Goal: Information Seeking & Learning: Check status

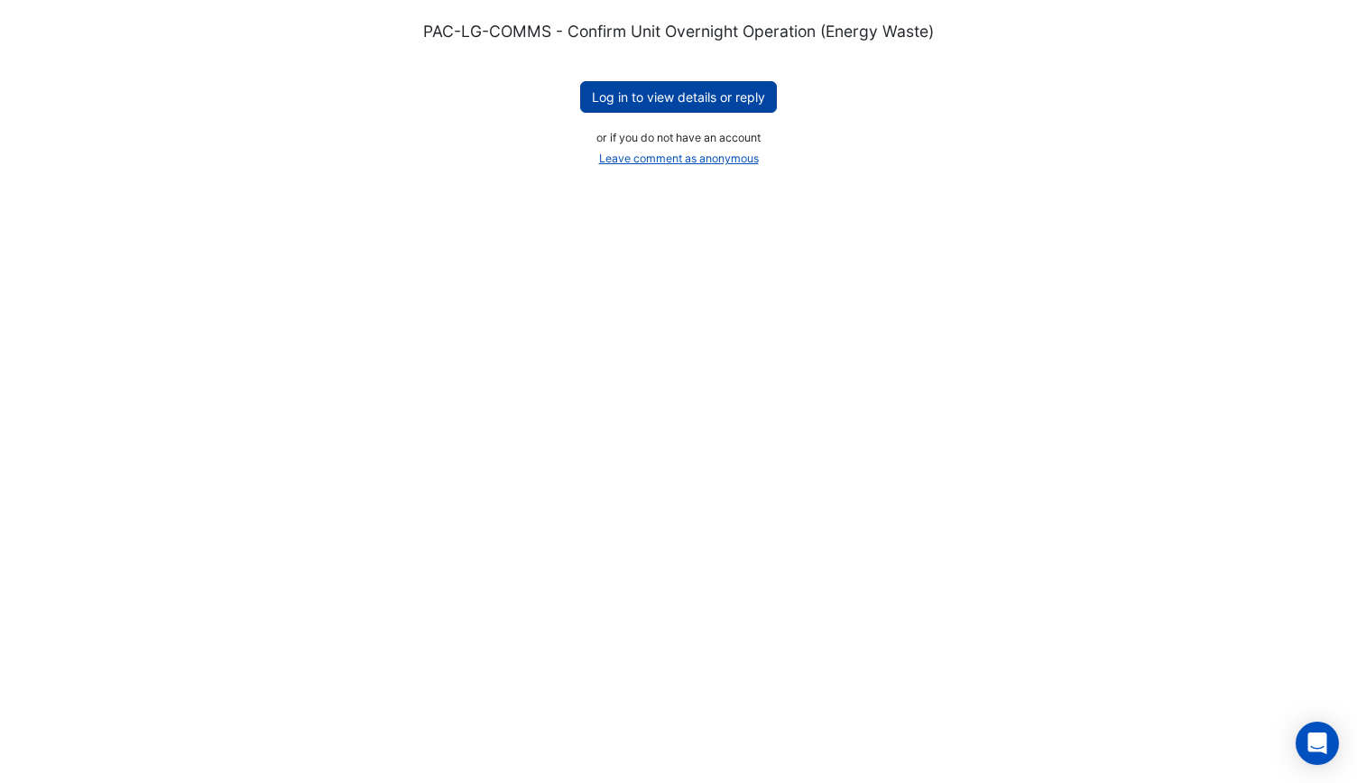
click at [651, 99] on button "Log in to view details or reply" at bounding box center [678, 97] width 197 height 32
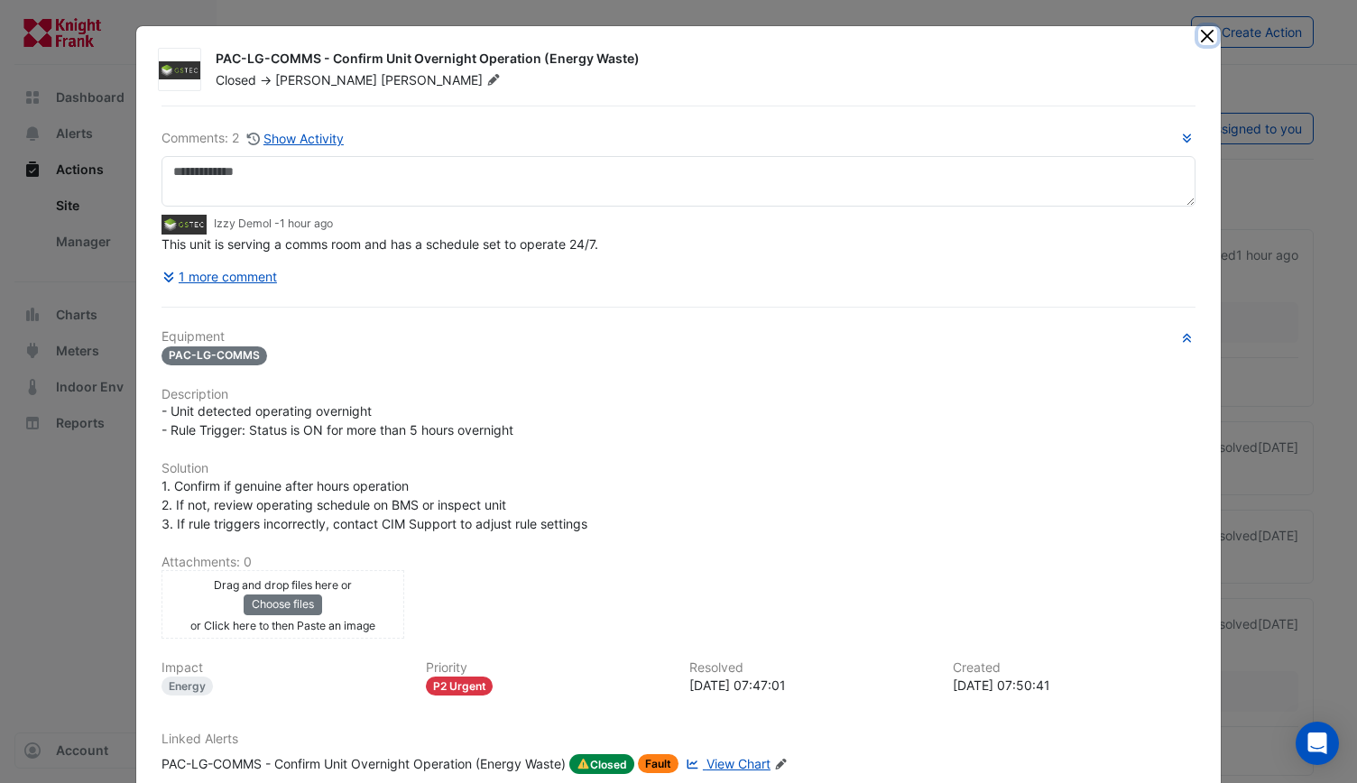
click at [1202, 31] on button "Close" at bounding box center [1207, 35] width 19 height 19
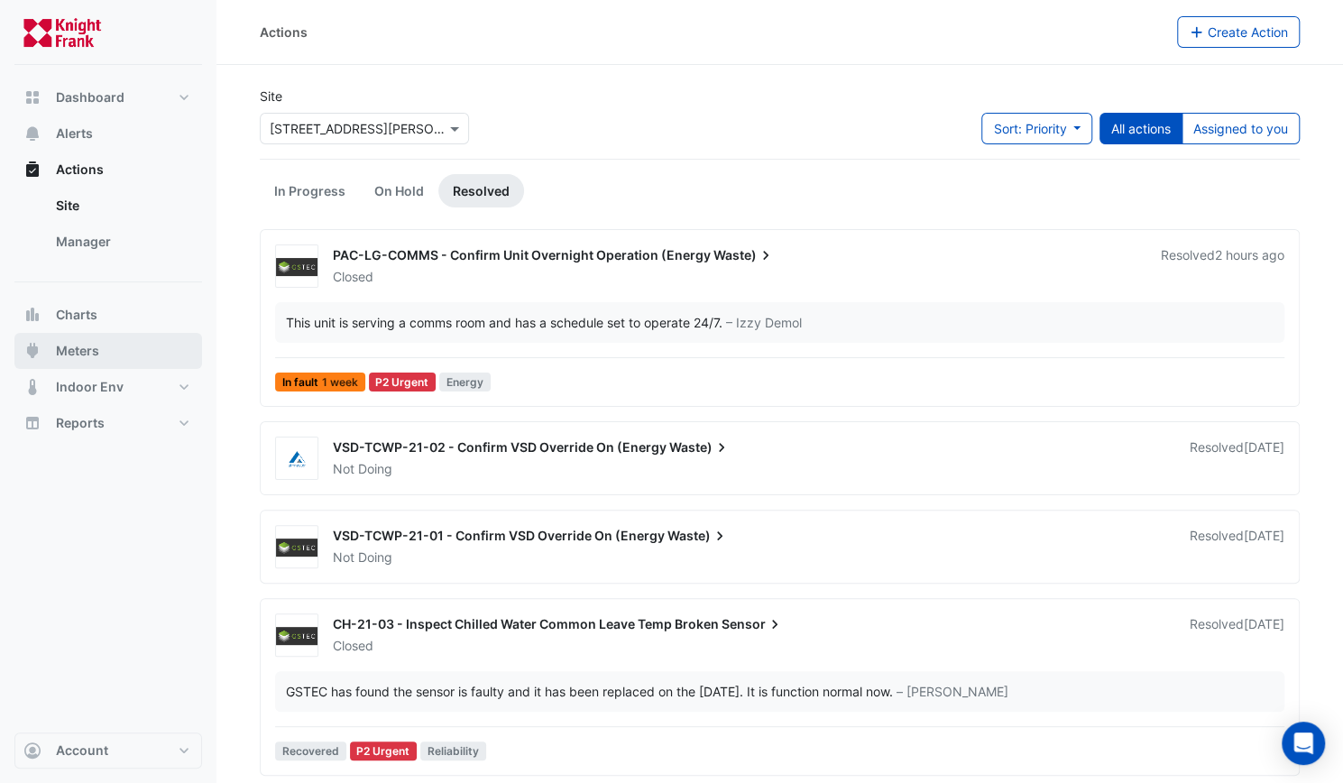
click at [67, 354] on span "Meters" at bounding box center [77, 351] width 43 height 18
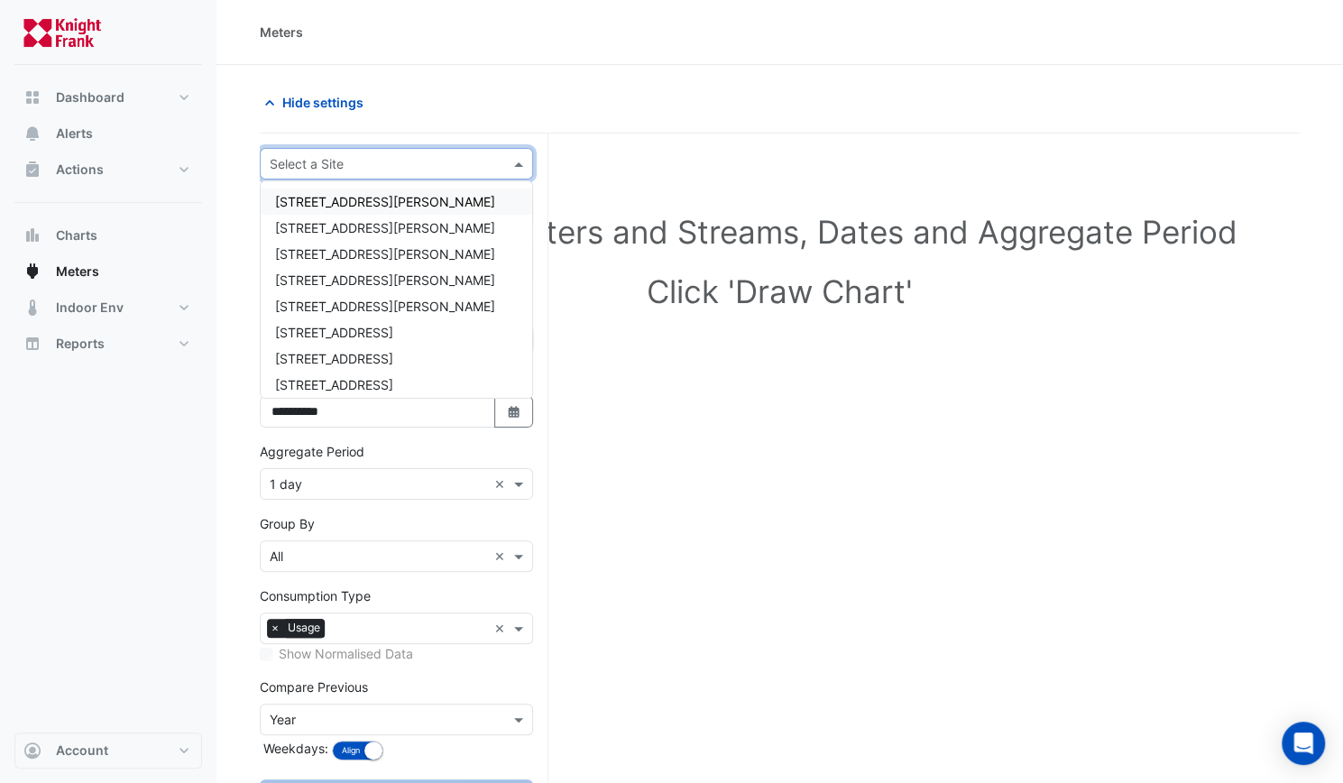
click at [520, 161] on span at bounding box center [521, 163] width 23 height 19
click at [357, 233] on span "[STREET_ADDRESS][PERSON_NAME]" at bounding box center [385, 227] width 220 height 15
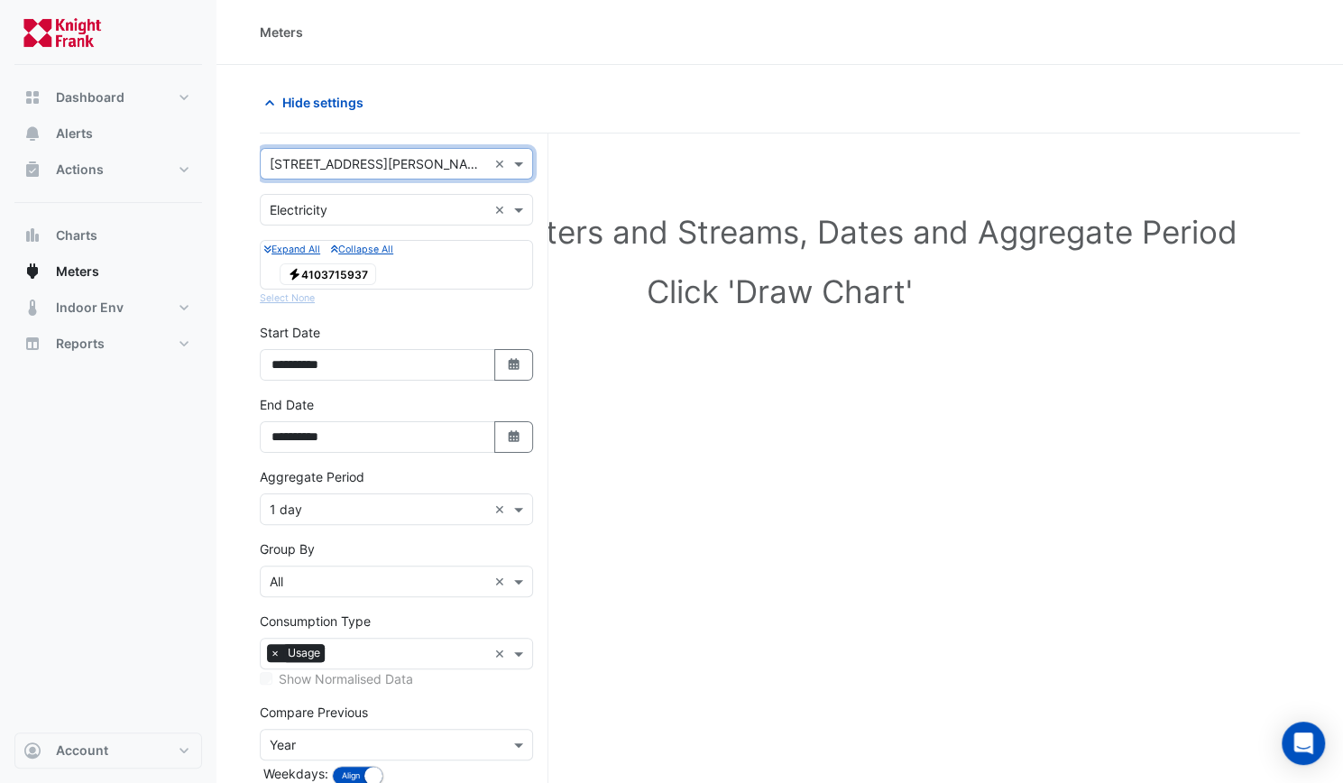
click at [337, 275] on span "Electricity 4103715937" at bounding box center [328, 274] width 97 height 22
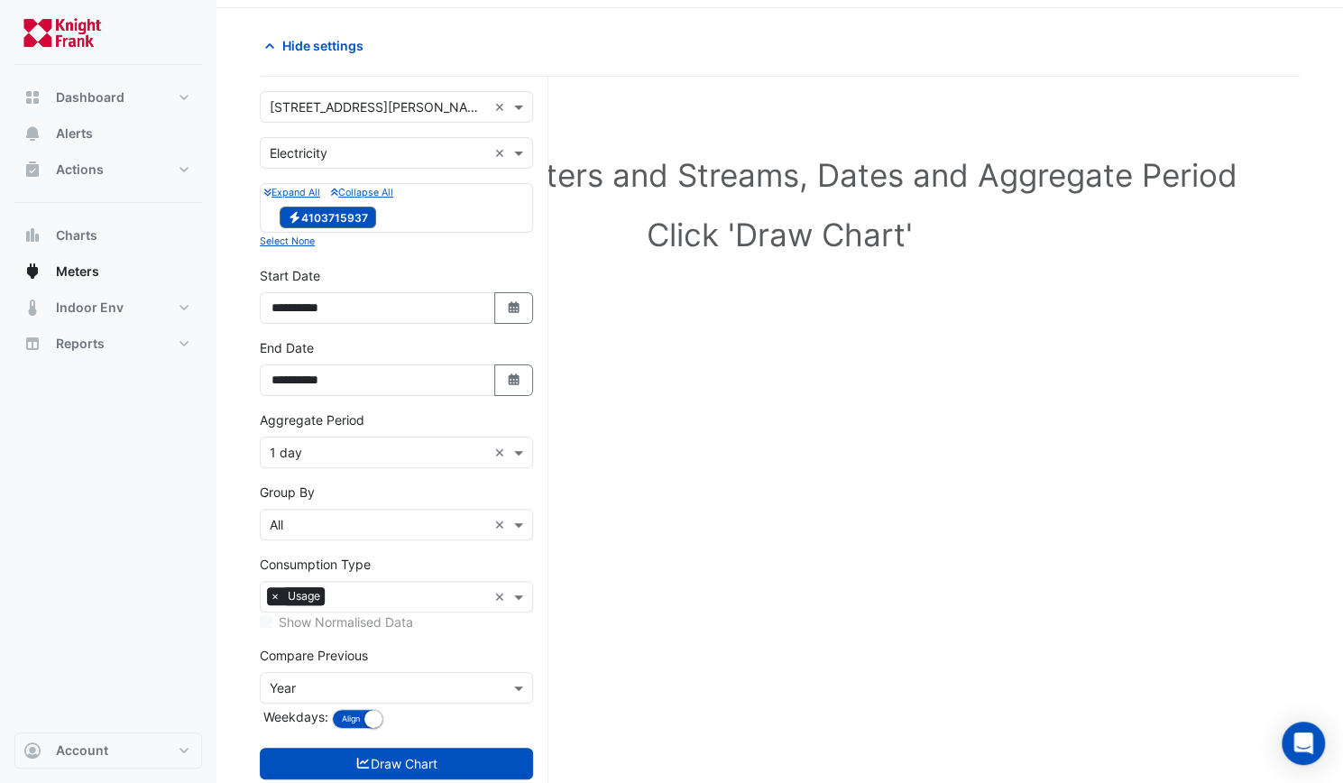
scroll to position [97, 0]
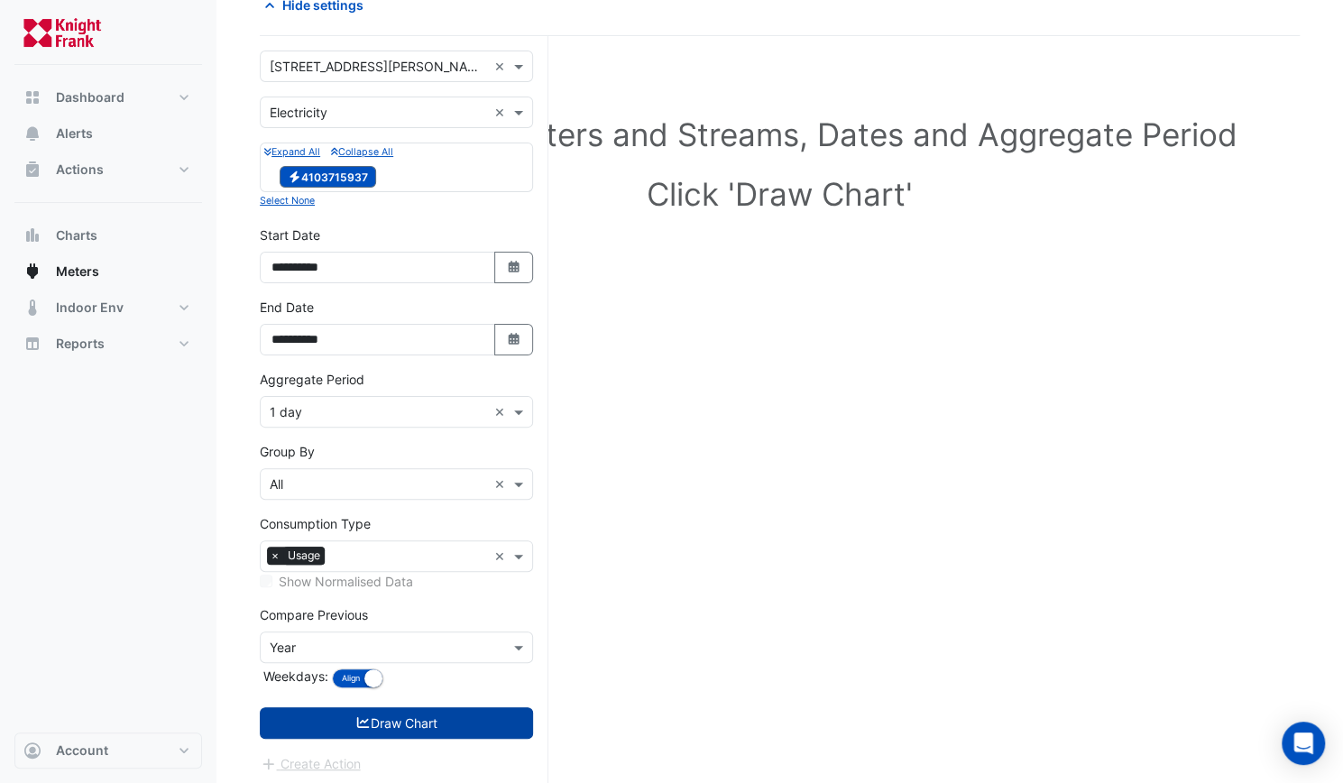
click at [395, 717] on button "Draw Chart" at bounding box center [396, 723] width 273 height 32
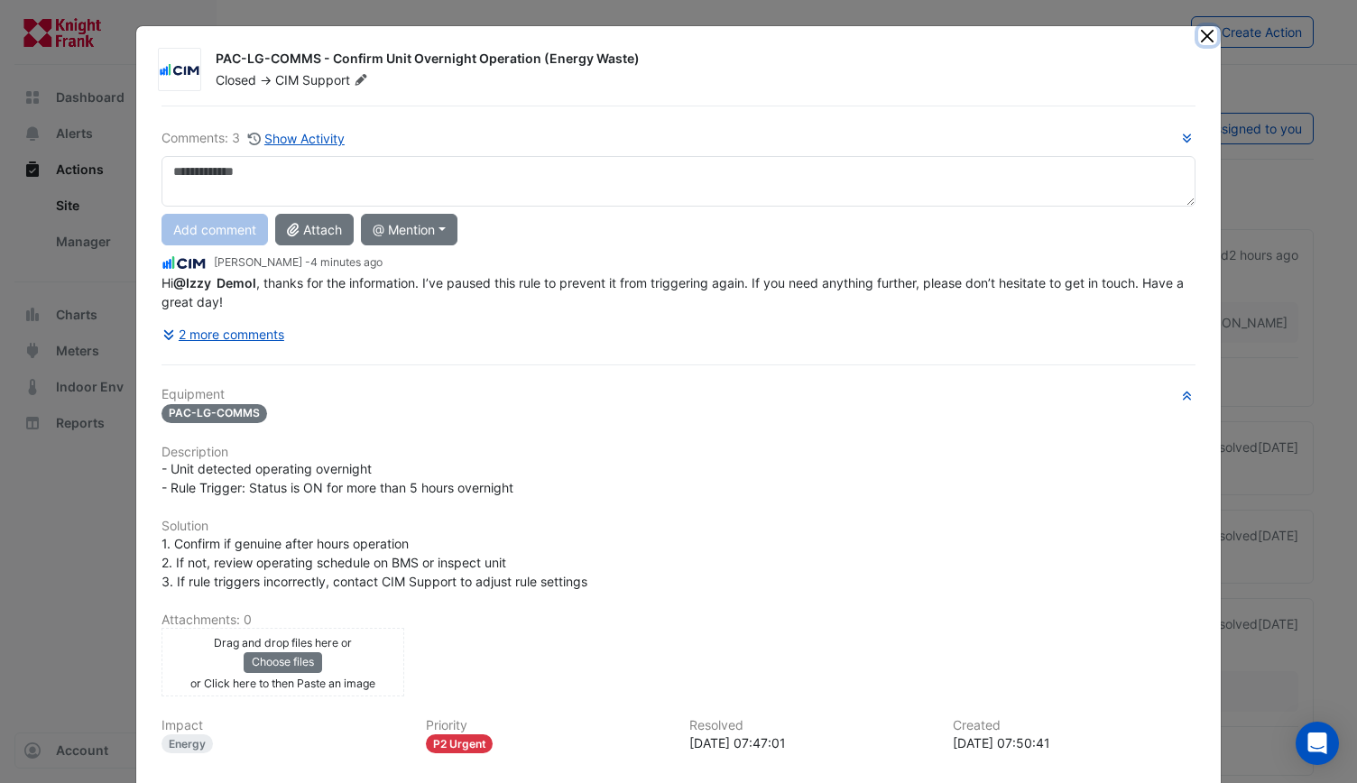
click at [1202, 37] on button "Close" at bounding box center [1207, 35] width 19 height 19
